Goal: Communication & Community: Answer question/provide support

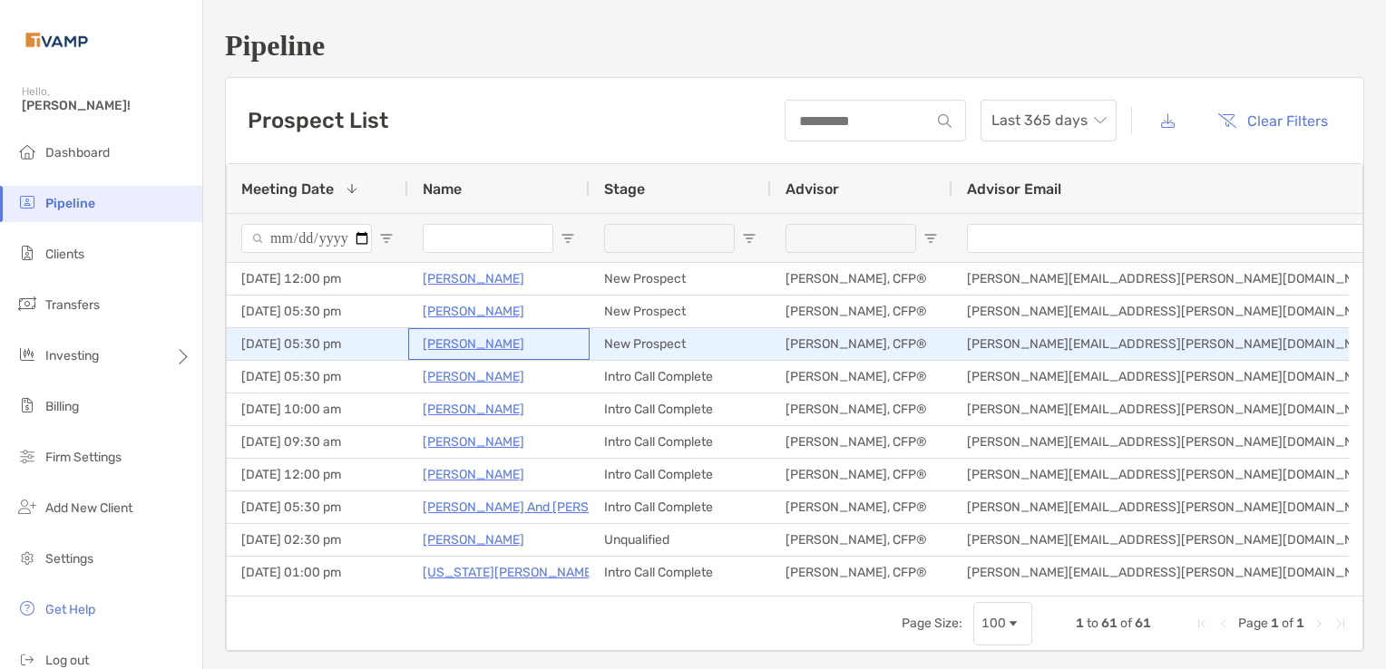
click at [454, 347] on p "[PERSON_NAME]" at bounding box center [474, 344] width 102 height 23
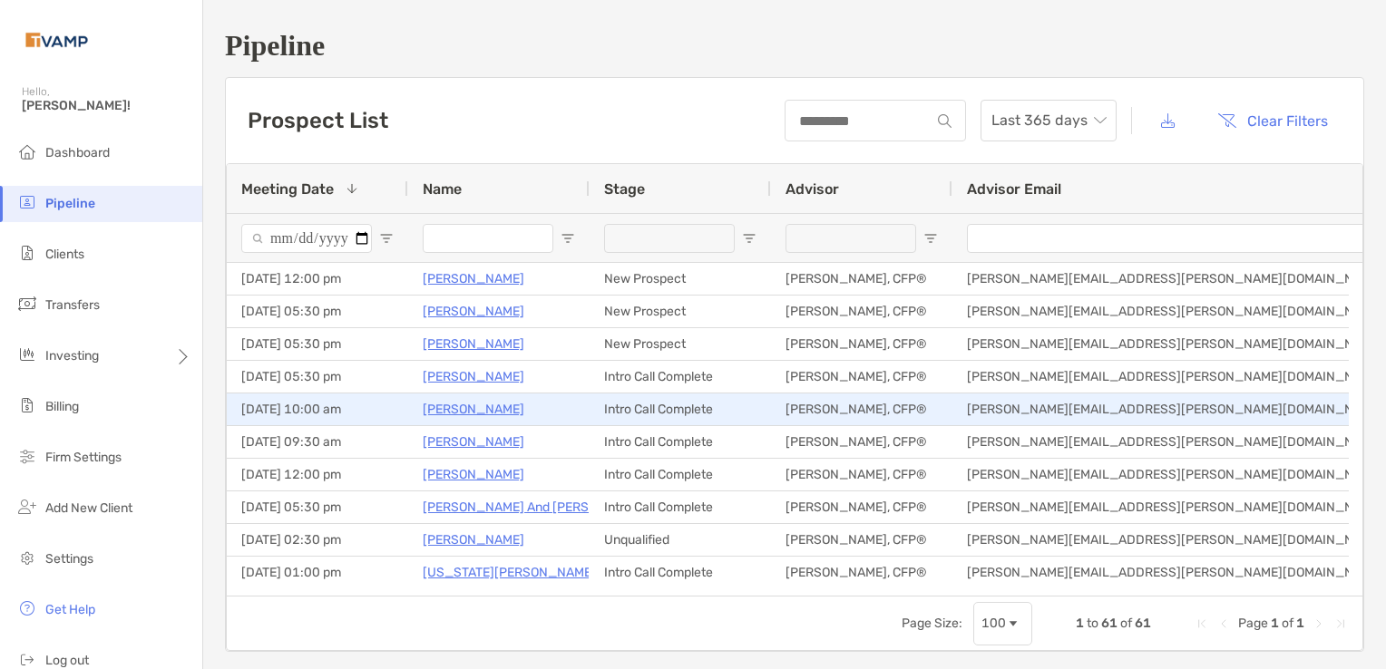
click at [464, 412] on p "Sara Robertson" at bounding box center [474, 409] width 102 height 23
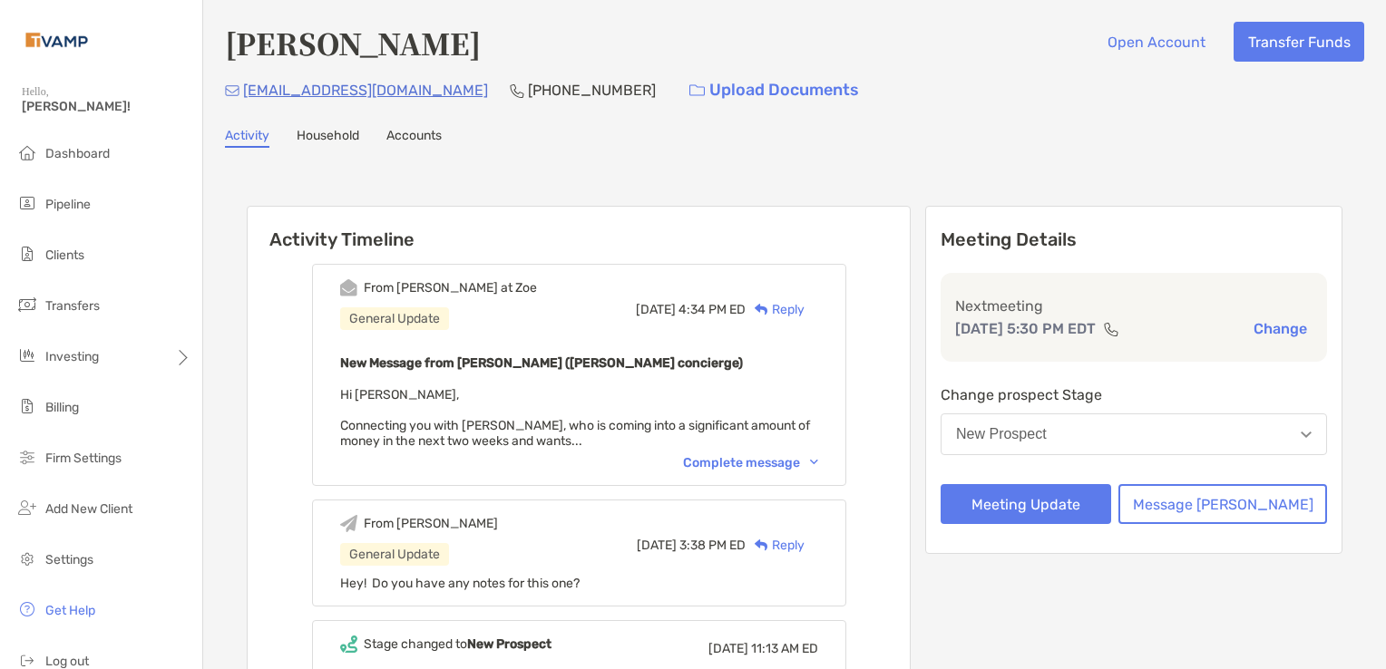
click at [818, 456] on div "Complete message" at bounding box center [750, 462] width 135 height 15
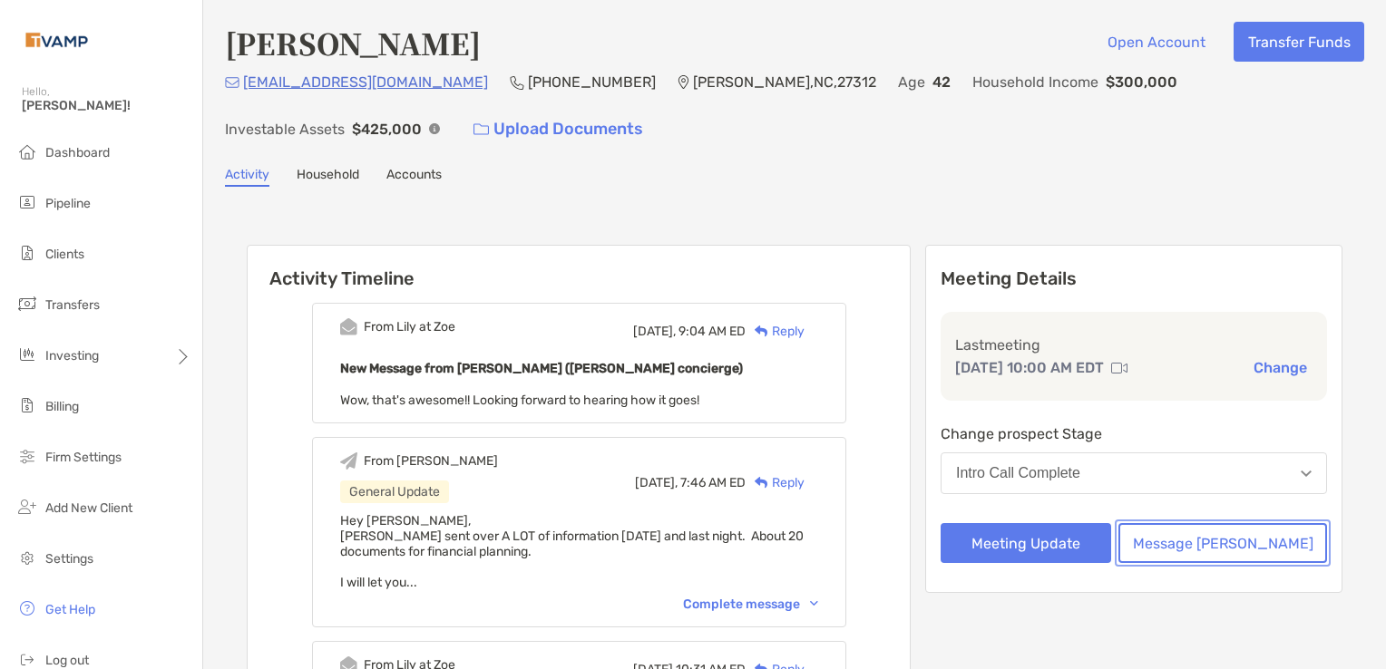
click at [1245, 554] on button "Message Zoe" at bounding box center [1222, 543] width 209 height 40
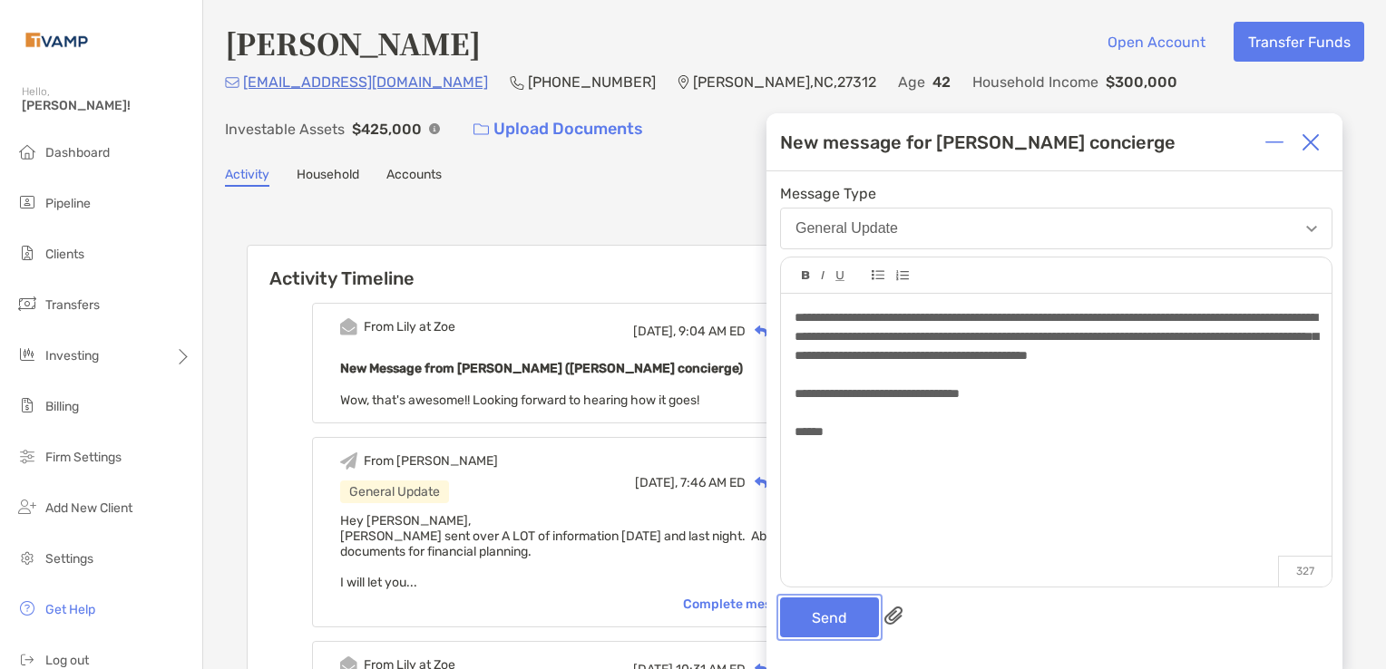
click at [824, 617] on button "Send" at bounding box center [829, 618] width 99 height 40
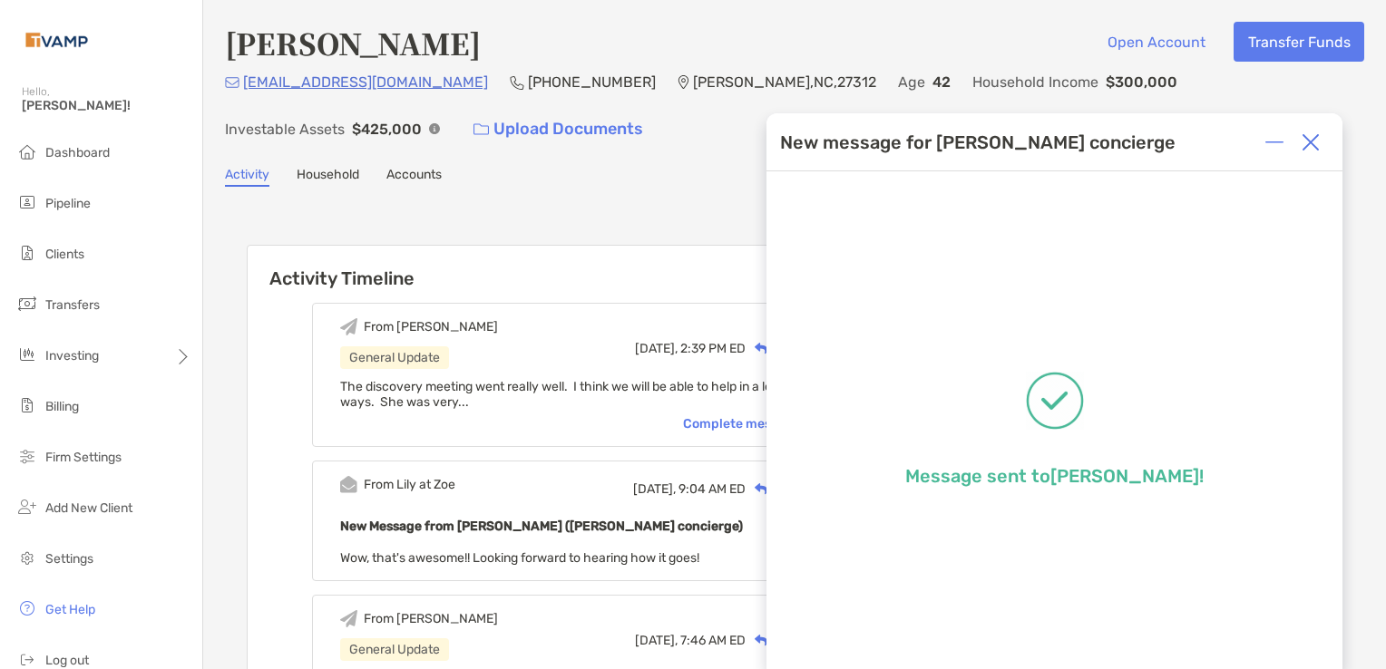
click at [1309, 143] on img at bounding box center [1311, 142] width 18 height 18
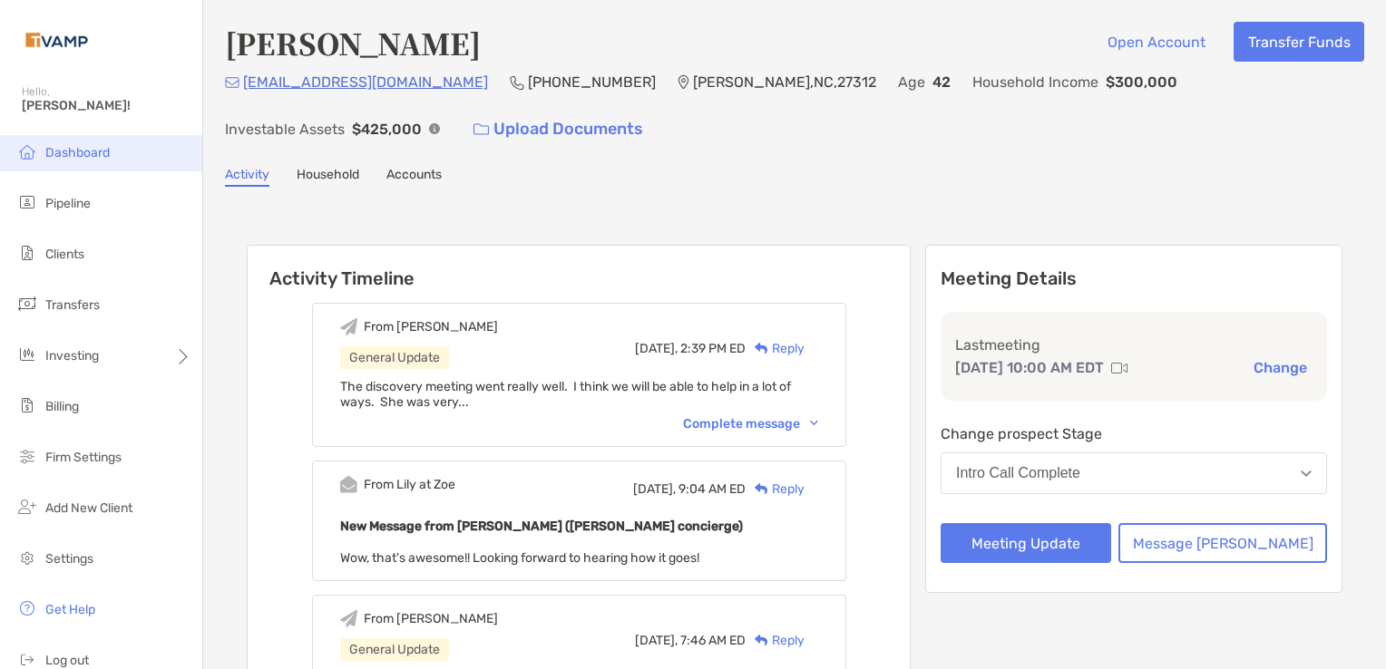
click at [76, 151] on span "Dashboard" at bounding box center [77, 152] width 64 height 15
